Goal: Browse casually: Explore the website without a specific task or goal

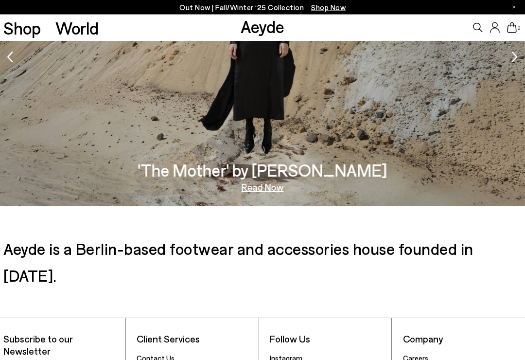
scroll to position [1391, 0]
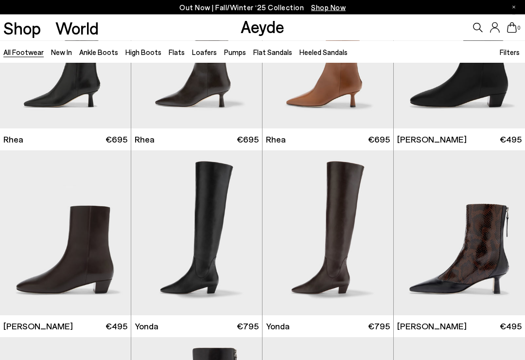
scroll to position [1592, 0]
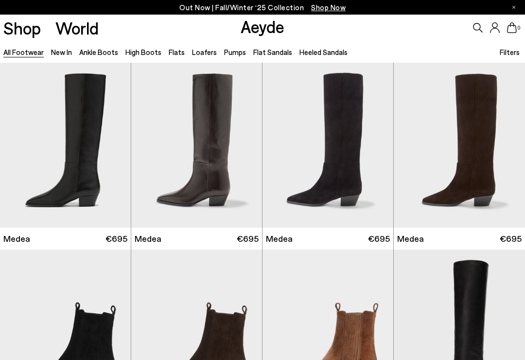
scroll to position [4374, 0]
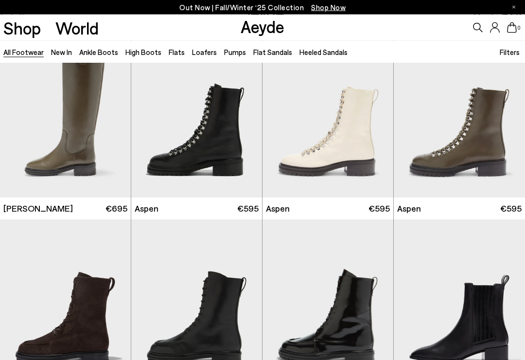
scroll to position [4881, 0]
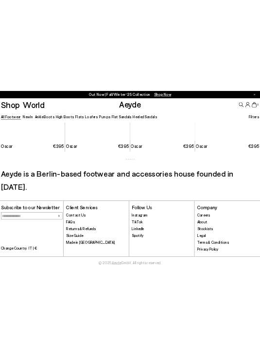
scroll to position [12638, 0]
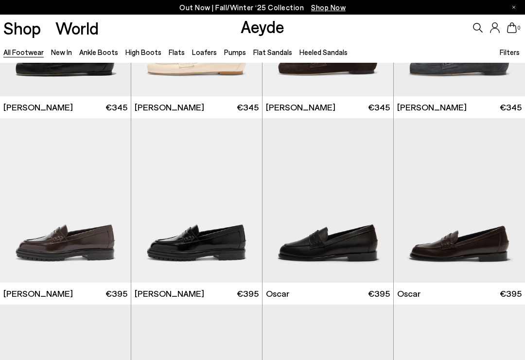
scroll to position [6289, 0]
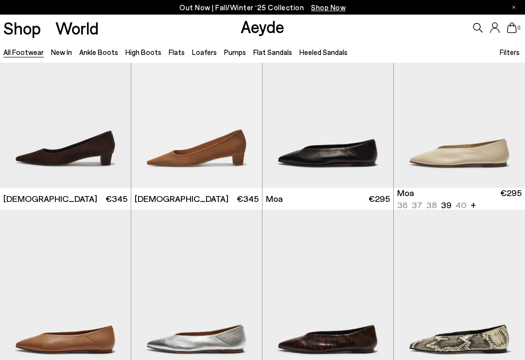
scroll to position [9419, 0]
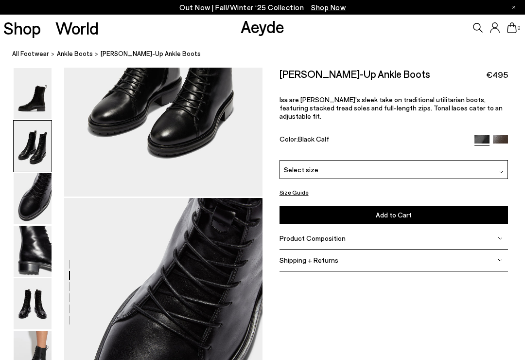
scroll to position [267, 0]
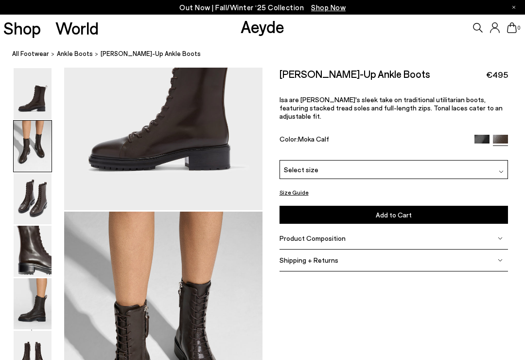
scroll to position [267, 0]
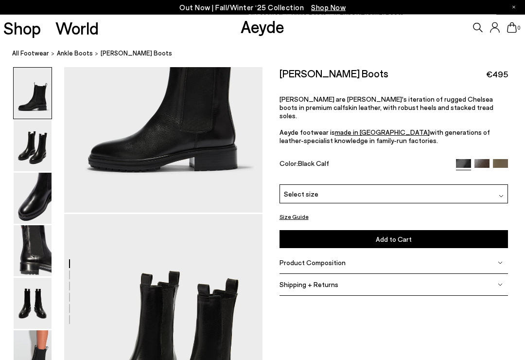
scroll to position [128, 0]
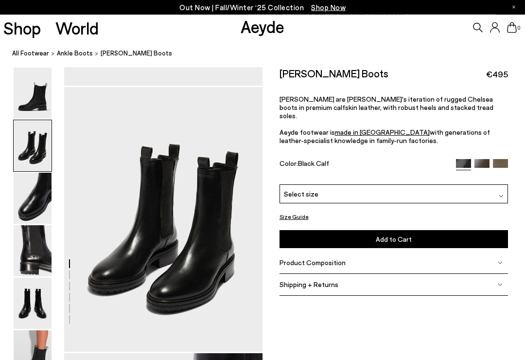
scroll to position [238, 0]
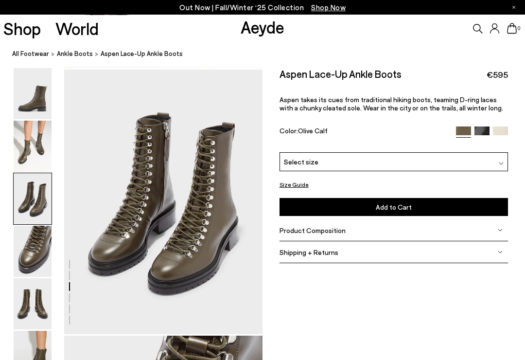
scroll to position [533, 0]
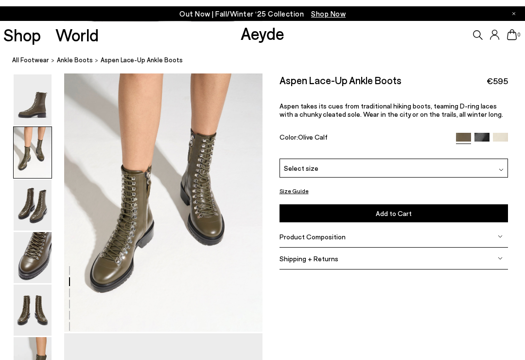
scroll to position [267, 0]
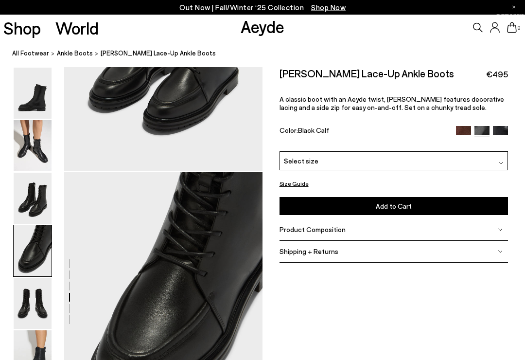
scroll to position [799, 0]
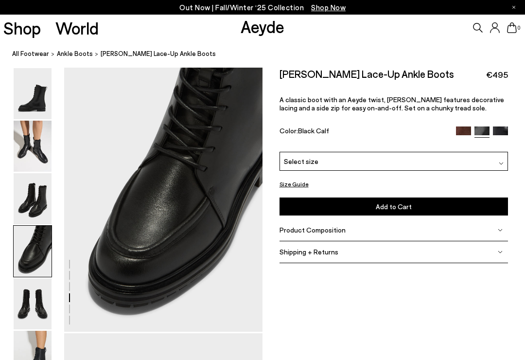
click at [33, 143] on img at bounding box center [33, 146] width 38 height 51
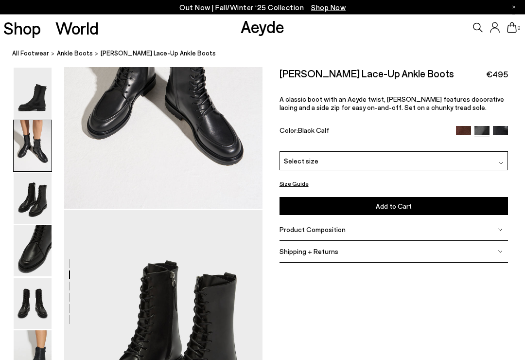
scroll to position [267, 0]
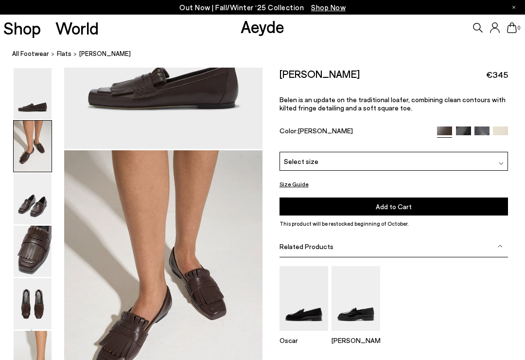
scroll to position [267, 0]
